Goal: Task Accomplishment & Management: Manage account settings

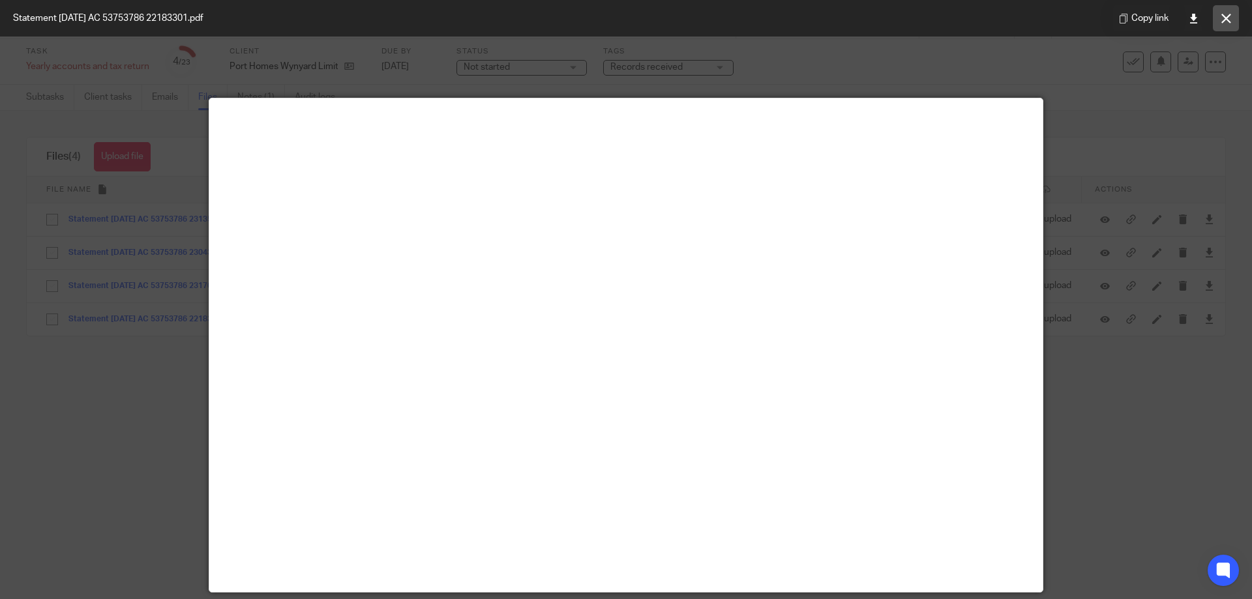
click at [1222, 18] on icon at bounding box center [1226, 19] width 10 height 10
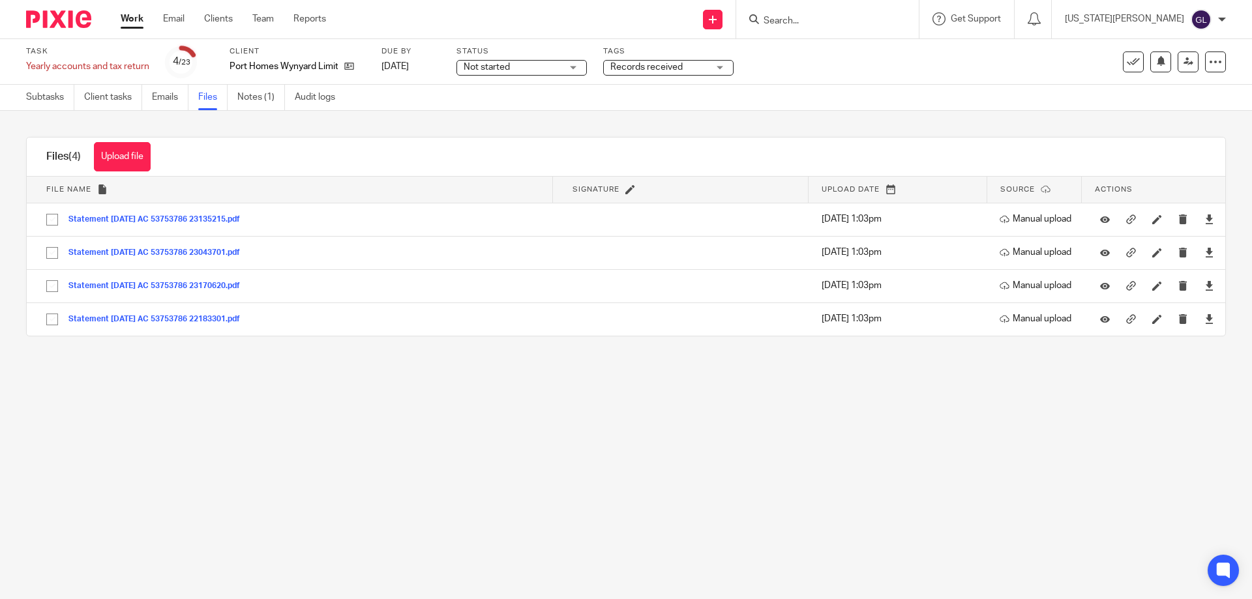
click at [59, 17] on img at bounding box center [58, 19] width 65 height 18
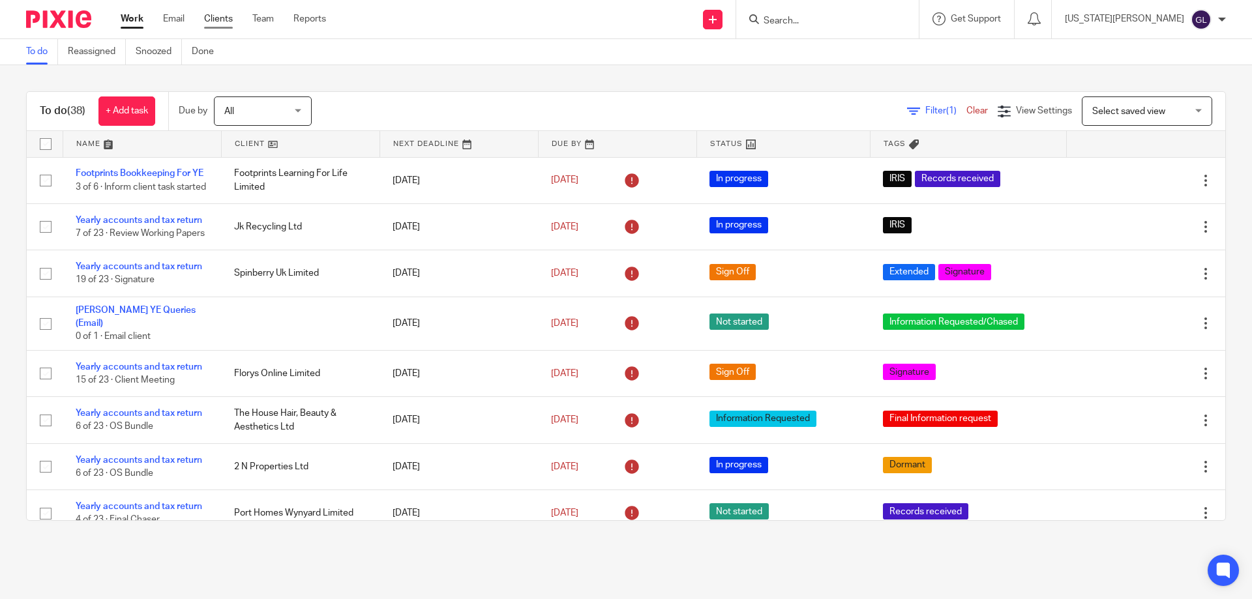
click at [222, 24] on link "Clients" at bounding box center [218, 18] width 29 height 13
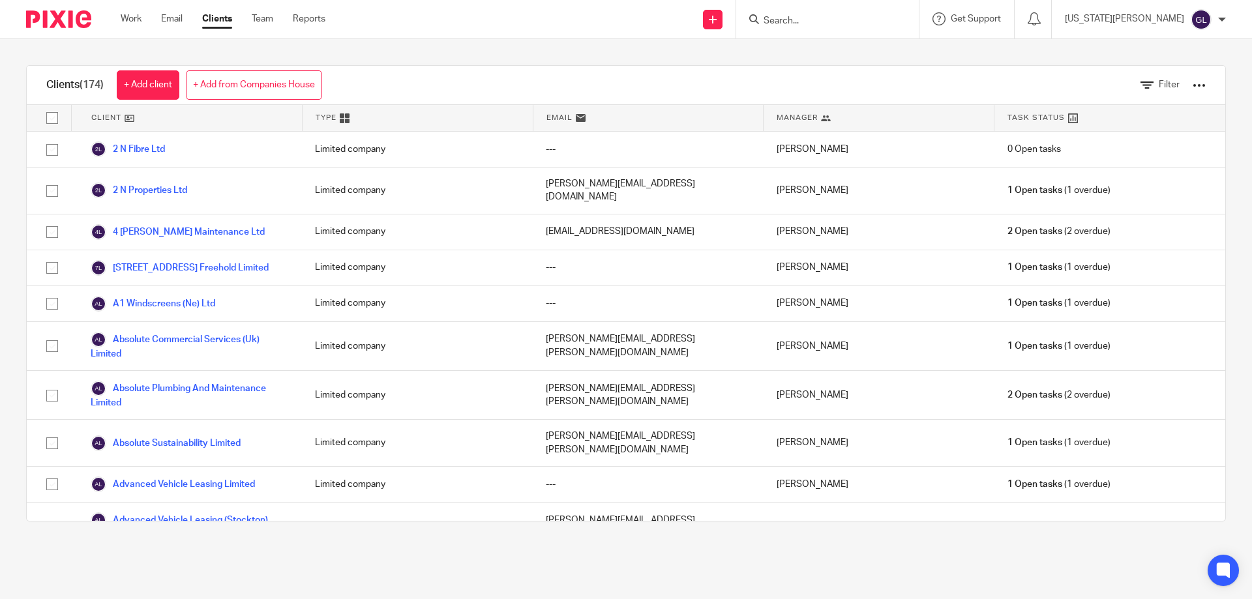
click at [1192, 89] on div at bounding box center [1198, 85] width 13 height 13
click at [1151, 130] on link "Update dates using Companies House" at bounding box center [1093, 135] width 181 height 20
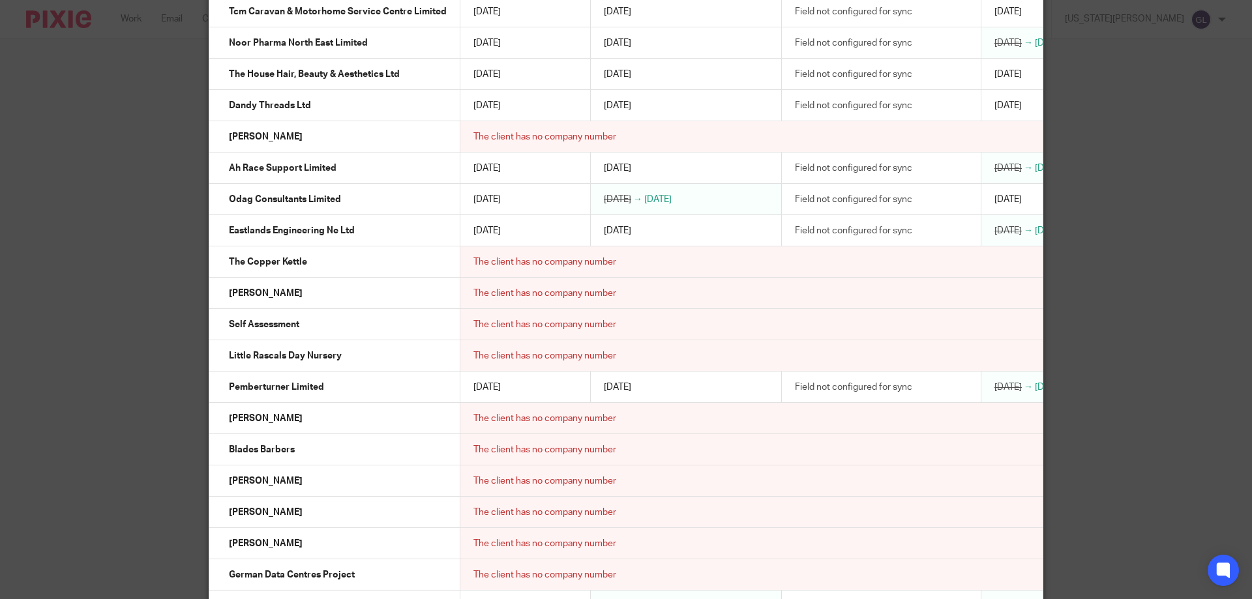
scroll to position [336, 0]
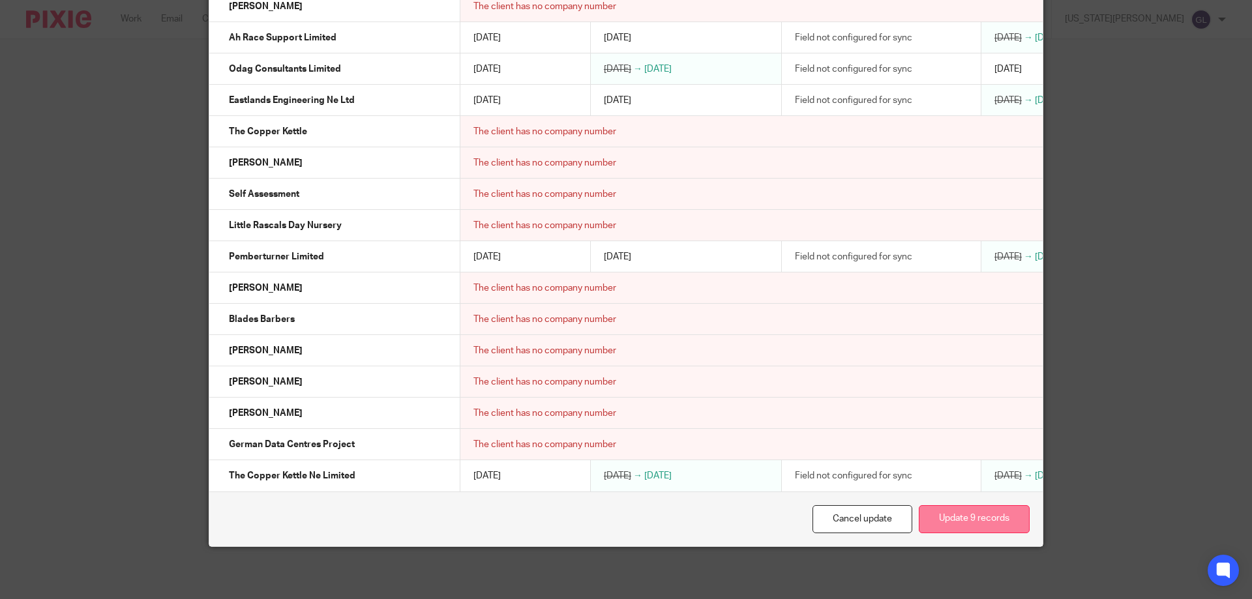
click at [943, 521] on button "Update 9 records" at bounding box center [973, 519] width 111 height 28
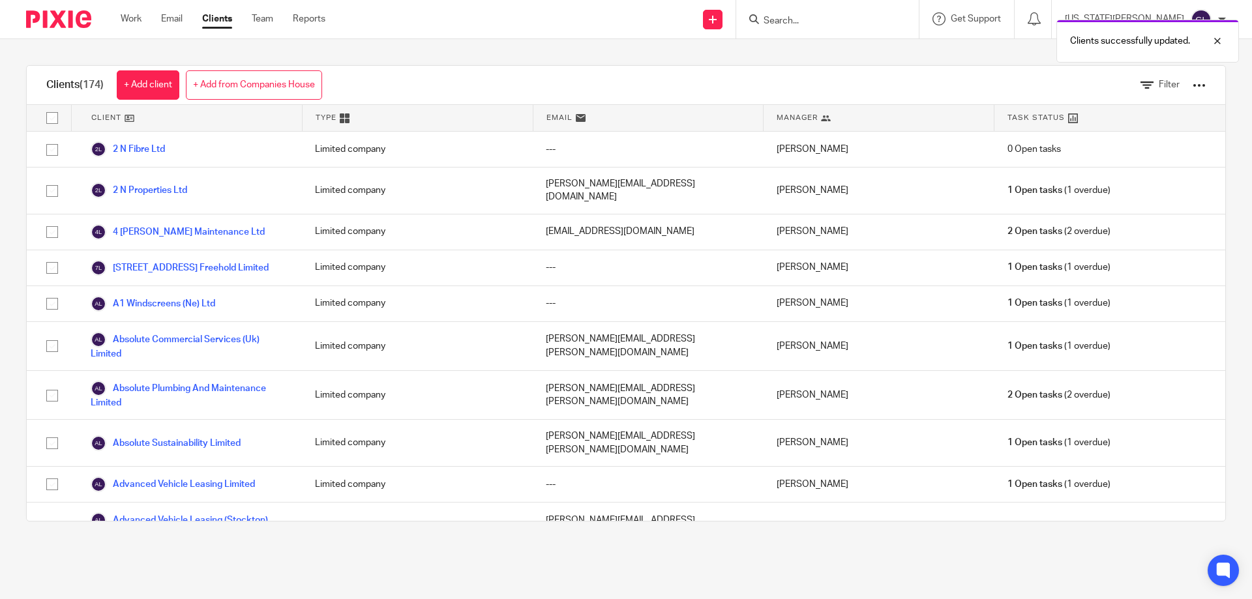
click at [1192, 87] on div at bounding box center [1198, 85] width 13 height 13
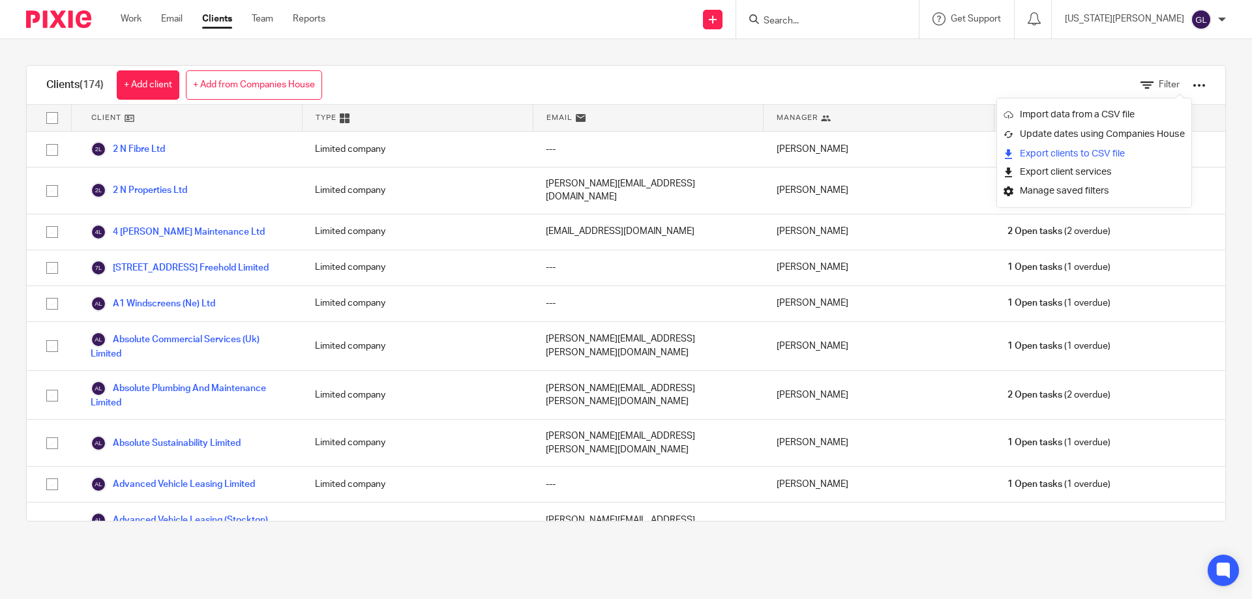
click at [1107, 155] on link "Export clients to CSV file" at bounding box center [1093, 154] width 181 height 20
click at [1140, 87] on icon at bounding box center [1146, 85] width 13 height 13
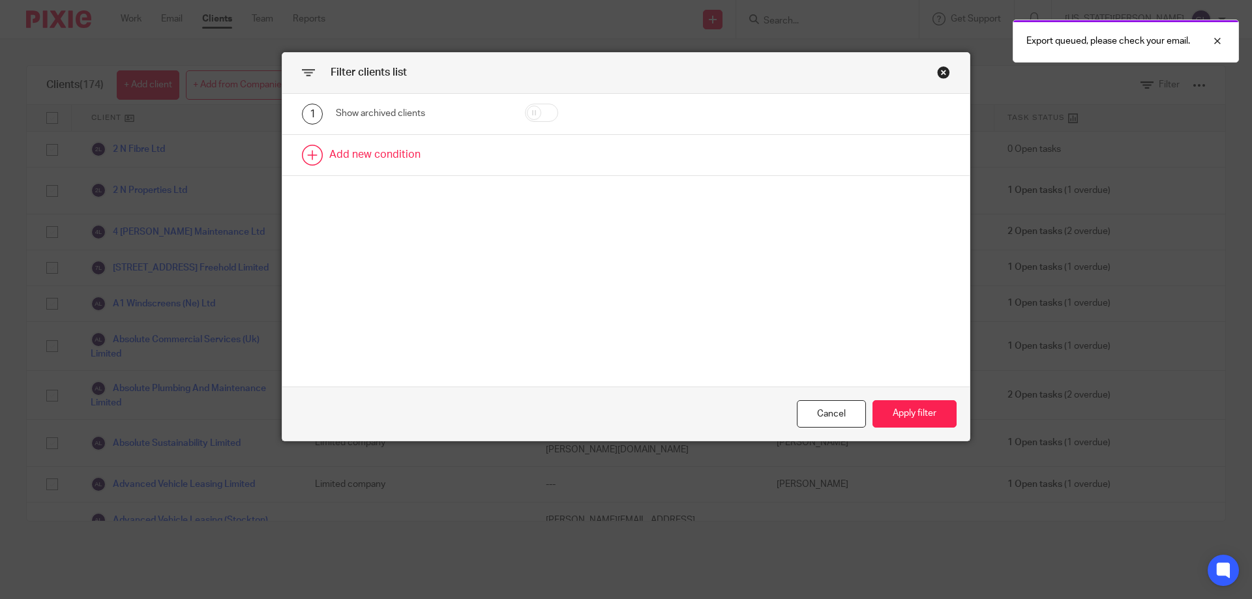
click at [307, 154] on link at bounding box center [625, 155] width 687 height 40
click at [450, 149] on div "Field" at bounding box center [409, 158] width 126 height 27
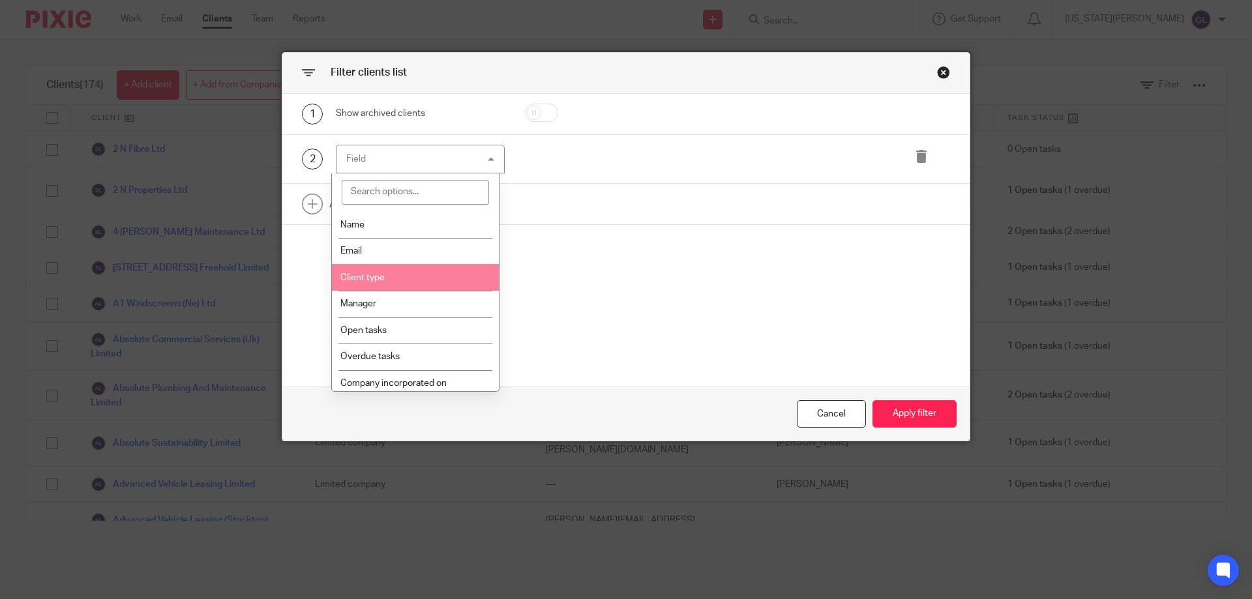
click at [430, 267] on li "Client type" at bounding box center [416, 277] width 168 height 27
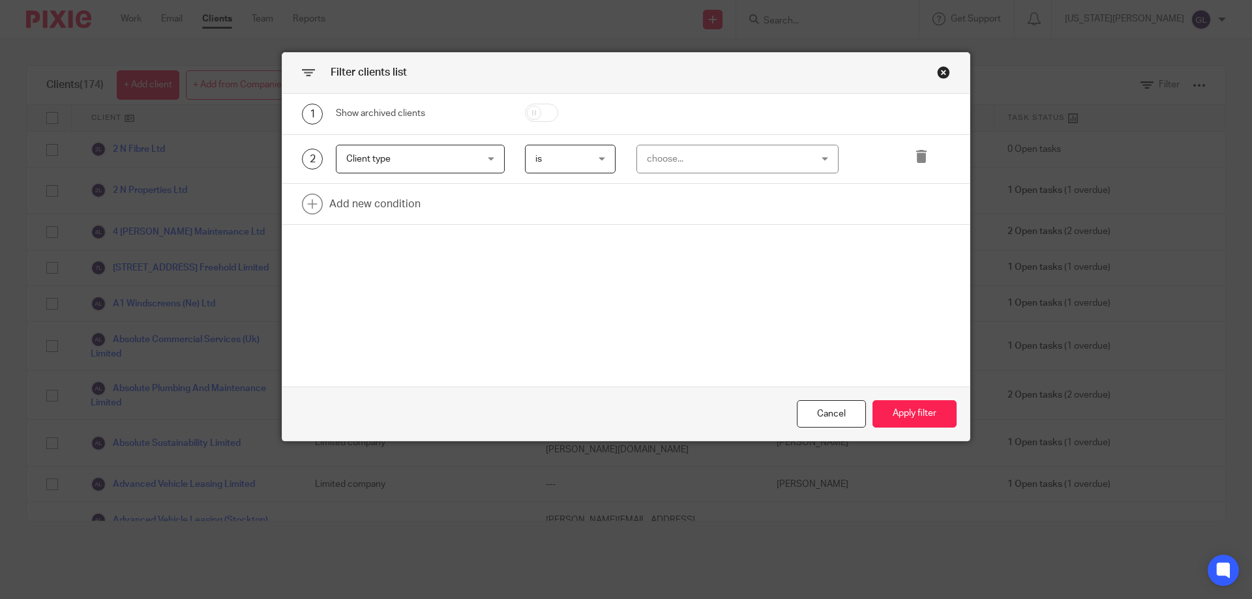
click at [712, 159] on div "choose..." at bounding box center [723, 158] width 153 height 27
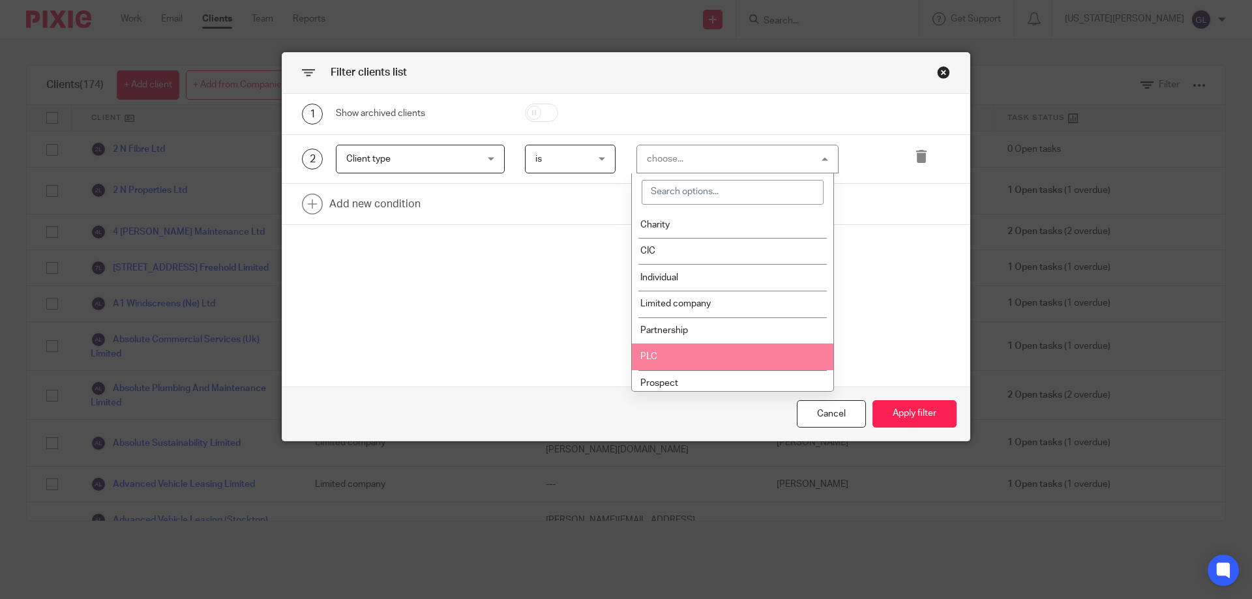
scroll to position [58, 0]
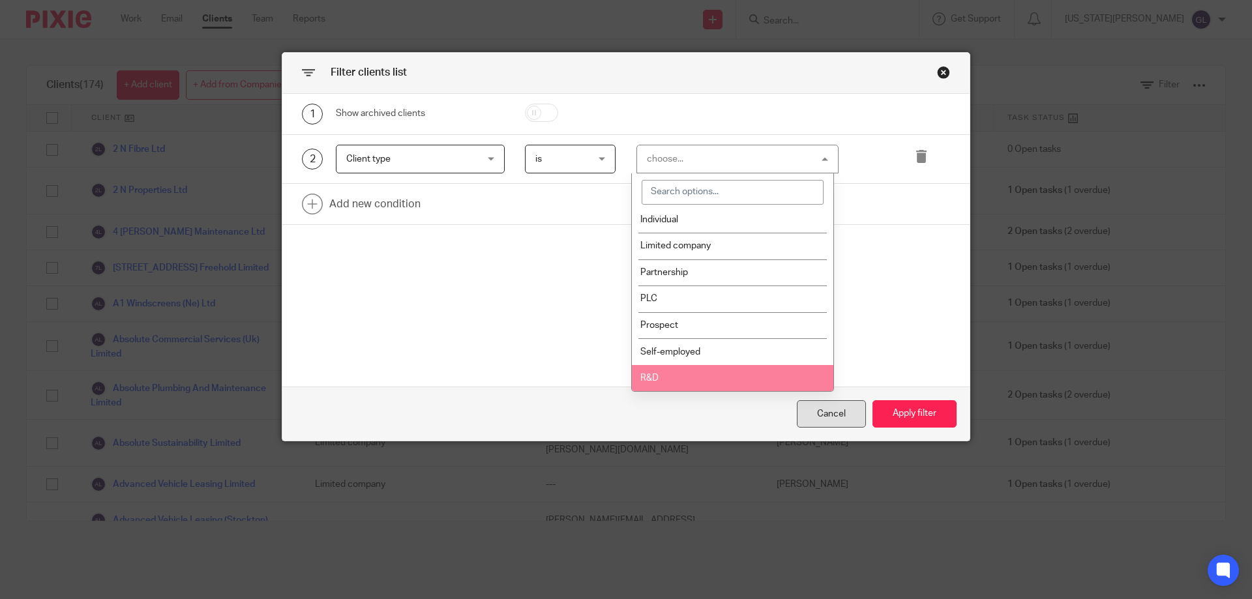
click at [810, 409] on div "Cancel" at bounding box center [831, 414] width 69 height 28
